Goal: Task Accomplishment & Management: Complete application form

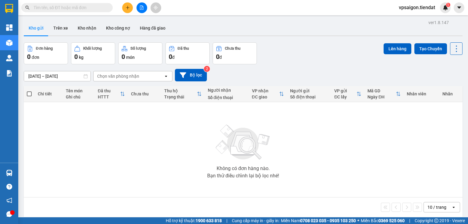
click at [129, 8] on icon "plus" at bounding box center [128, 7] width 4 height 4
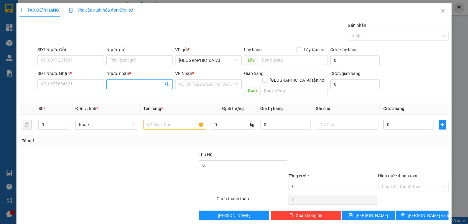
click at [120, 87] on input "Người nhận *" at bounding box center [136, 84] width 53 height 7
type input "cô hoàng"
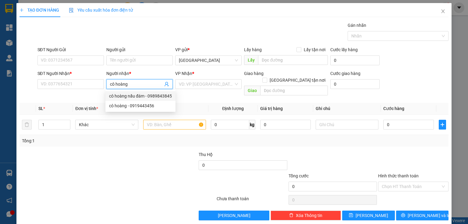
click at [151, 96] on div "cô hoàng nấu đám - 0989843845" at bounding box center [140, 96] width 63 height 7
type input "0989843845"
type input "cô hoàng nấu đám"
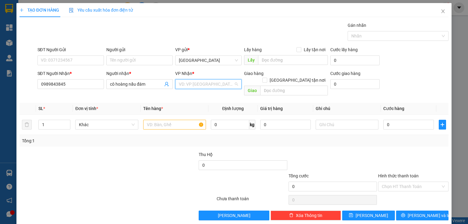
click at [189, 85] on input "search" at bounding box center [206, 84] width 55 height 9
click at [191, 95] on div "[PERSON_NAME]" at bounding box center [207, 96] width 59 height 7
click at [169, 120] on input "text" at bounding box center [174, 125] width 63 height 10
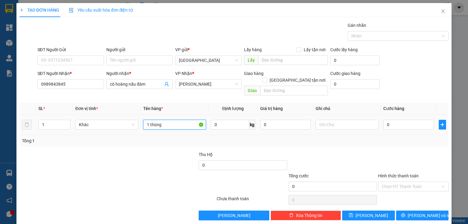
type input "1 thùng"
type input "5"
type input "50"
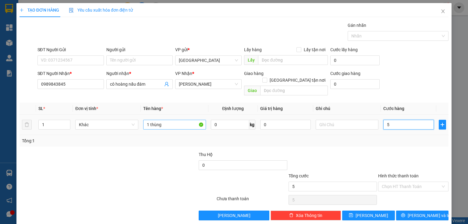
type input "50"
type input "50.000"
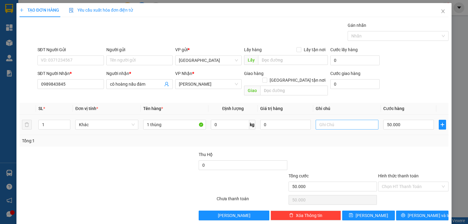
drag, startPoint x: 302, startPoint y: 126, endPoint x: 335, endPoint y: 113, distance: 35.7
click at [302, 128] on td "0" at bounding box center [285, 125] width 55 height 20
click at [374, 31] on div "Nhãn" at bounding box center [398, 36] width 101 height 10
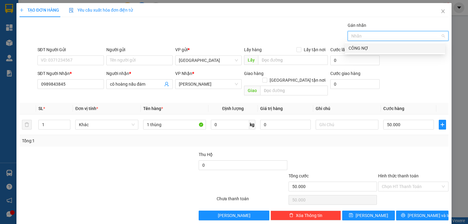
click at [375, 54] on body "Kết quả tìm kiếm ( 0 ) Bộ lọc No Data vpsaigon.tiendat 1 Tổng Quan Kho hàng mới…" at bounding box center [234, 112] width 468 height 224
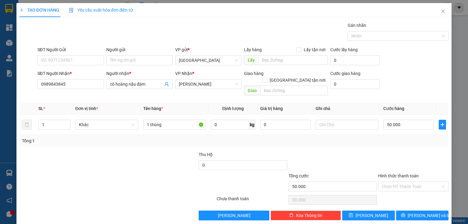
click at [374, 29] on div "Gán nhãn" at bounding box center [398, 26] width 101 height 9
click at [380, 37] on div at bounding box center [395, 35] width 92 height 7
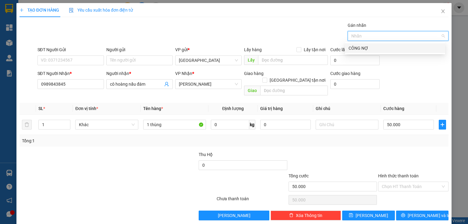
drag, startPoint x: 379, startPoint y: 49, endPoint x: 324, endPoint y: 36, distance: 56.5
click at [373, 49] on div "CÔNG NỢ" at bounding box center [395, 48] width 93 height 7
drag, startPoint x: 324, startPoint y: 36, endPoint x: 395, endPoint y: 123, distance: 112.4
click at [327, 39] on div "Gán nhãn CÔNG NỢ" at bounding box center [243, 32] width 414 height 21
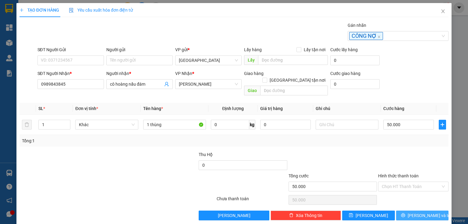
click at [433, 213] on button "[PERSON_NAME] và In" at bounding box center [422, 216] width 53 height 10
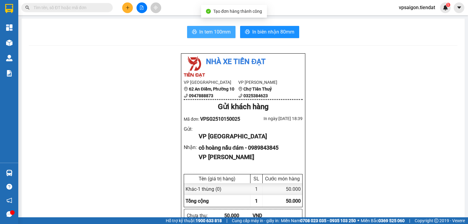
click at [210, 34] on span "In tem 100mm" at bounding box center [214, 32] width 31 height 8
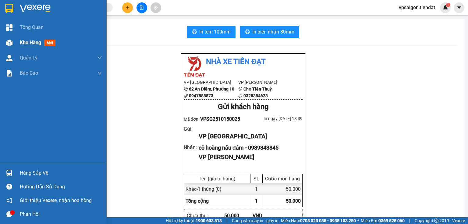
click at [20, 37] on div "Kho hàng mới" at bounding box center [53, 42] width 107 height 15
